Goal: Navigation & Orientation: Find specific page/section

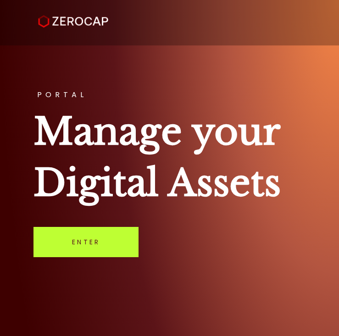
click at [99, 239] on link "Enter" at bounding box center [85, 242] width 105 height 30
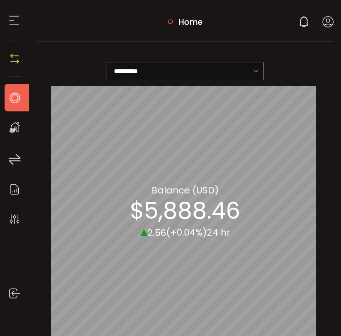
click at [16, 124] on icon at bounding box center [15, 128] width 14 height 14
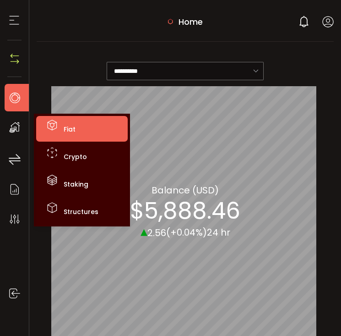
click at [77, 141] on li "Fiat" at bounding box center [82, 129] width 92 height 26
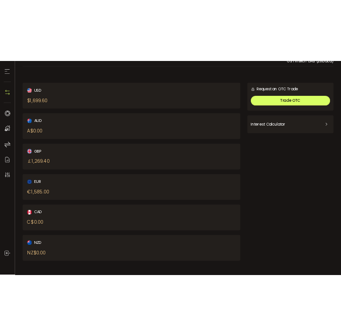
scroll to position [28, 0]
